Goal: Task Accomplishment & Management: Manage account settings

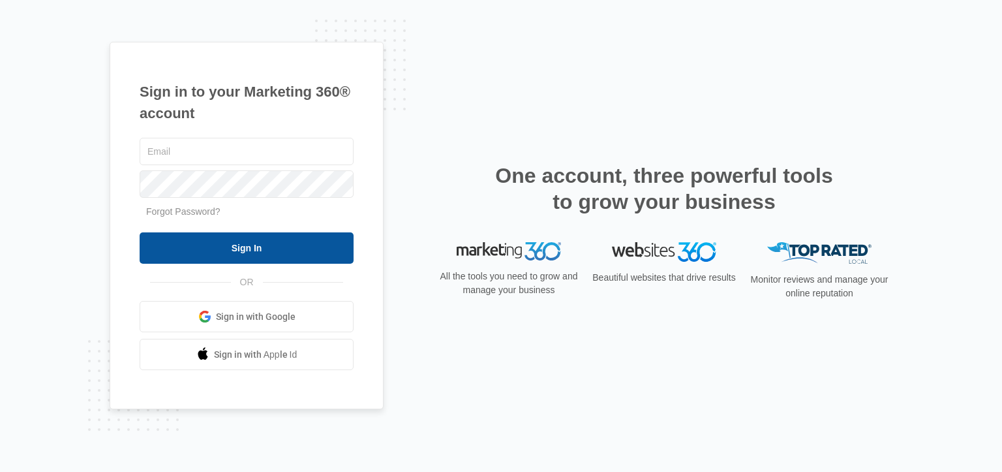
type input "[EMAIL_ADDRESS][DOMAIN_NAME]"
click at [235, 247] on input "Sign In" at bounding box center [247, 247] width 214 height 31
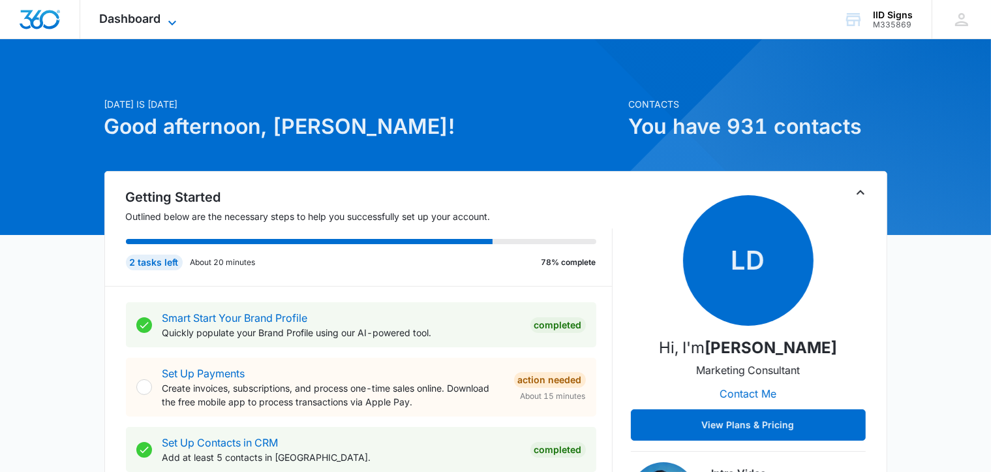
click at [148, 20] on span "Dashboard" at bounding box center [130, 19] width 61 height 14
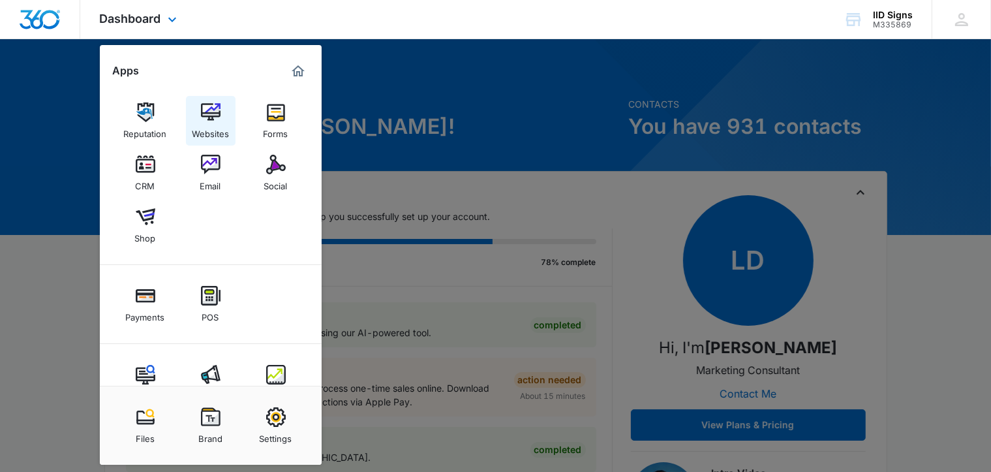
click at [212, 117] on img at bounding box center [211, 112] width 20 height 20
